Goal: Find specific fact: Find specific fact

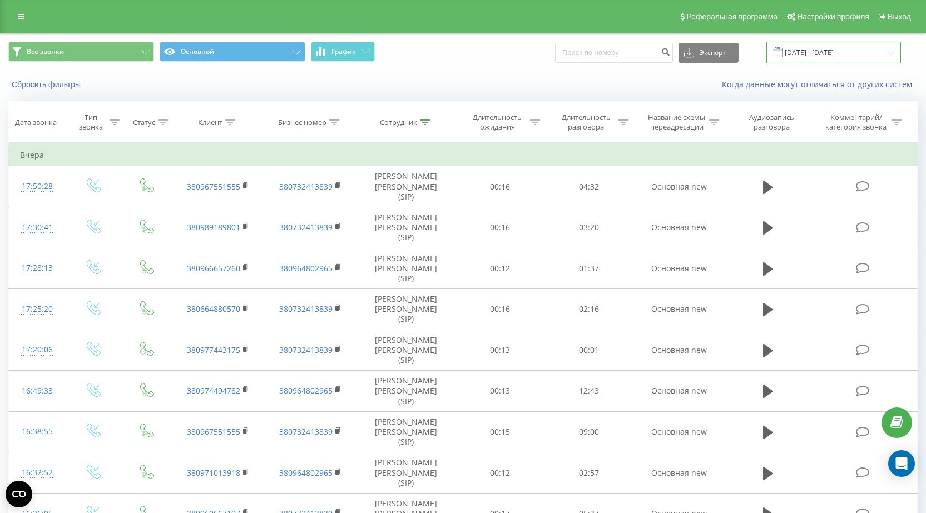
click at [836, 53] on input "[DATE] - [DATE]" at bounding box center [833, 53] width 135 height 22
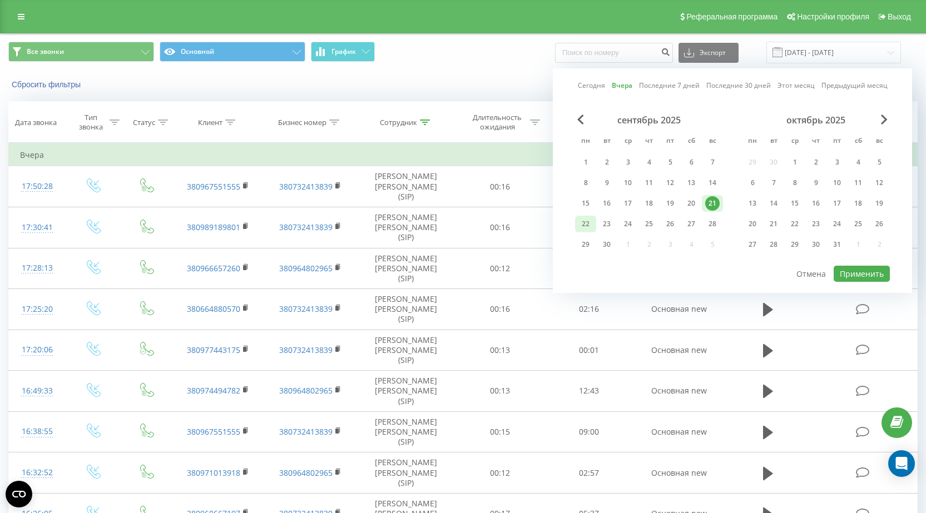
click at [586, 224] on div "22" at bounding box center [585, 224] width 14 height 14
click at [852, 269] on button "Применить" at bounding box center [861, 274] width 56 height 16
type input "[DATE] - [DATE]"
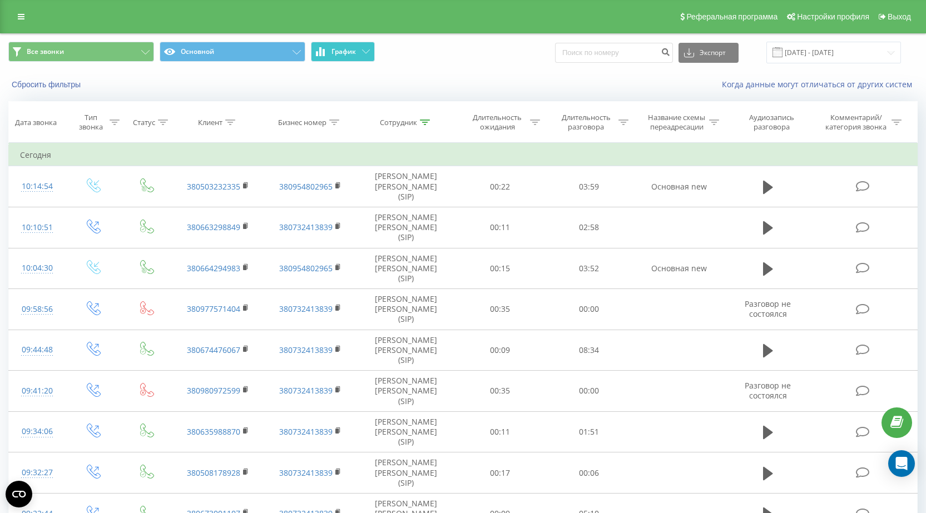
click at [364, 50] on icon at bounding box center [366, 51] width 8 height 4
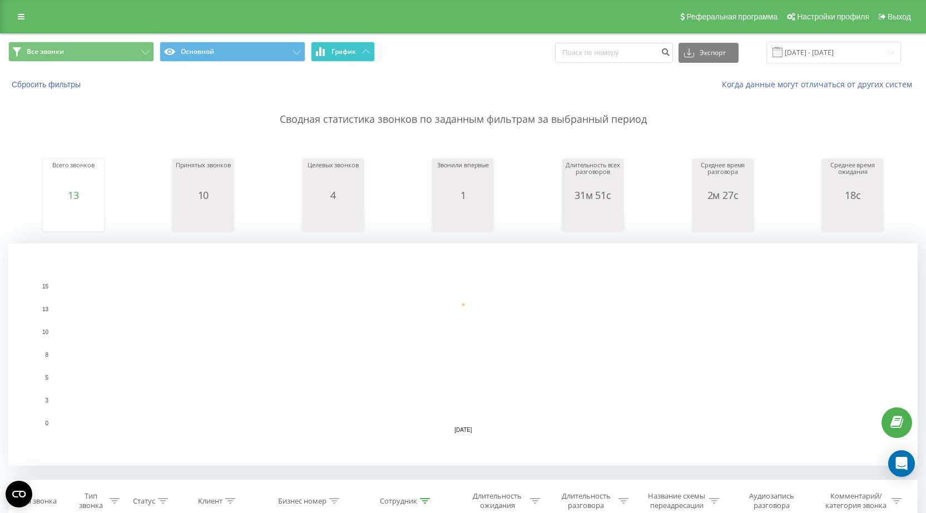
scroll to position [334, 0]
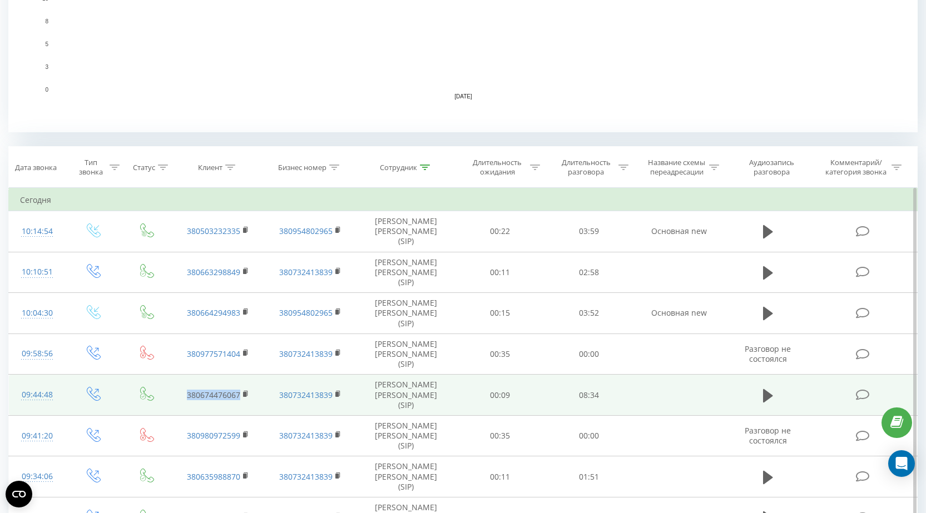
drag, startPoint x: 183, startPoint y: 355, endPoint x: 239, endPoint y: 359, distance: 56.3
click at [239, 375] on td "380674476067" at bounding box center [218, 395] width 92 height 41
copy link "380674476067"
